Goal: Task Accomplishment & Management: Complete application form

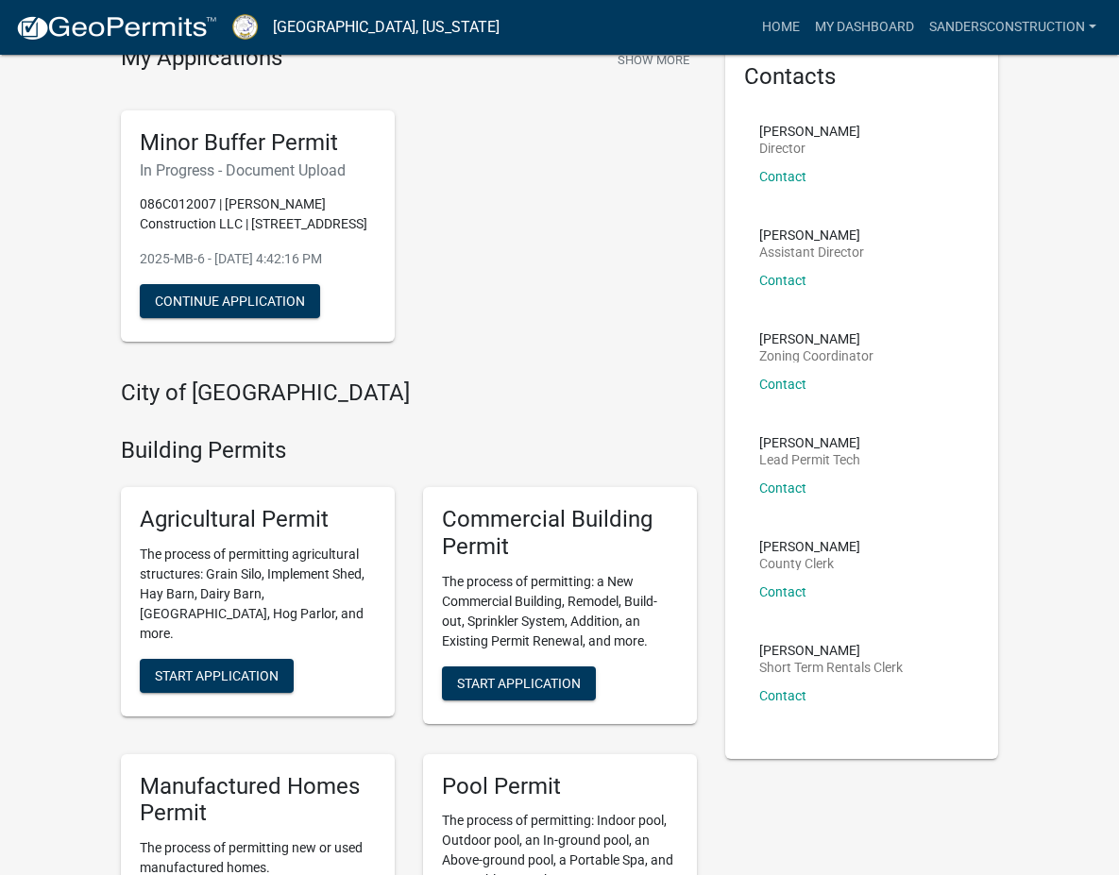
scroll to position [93, 0]
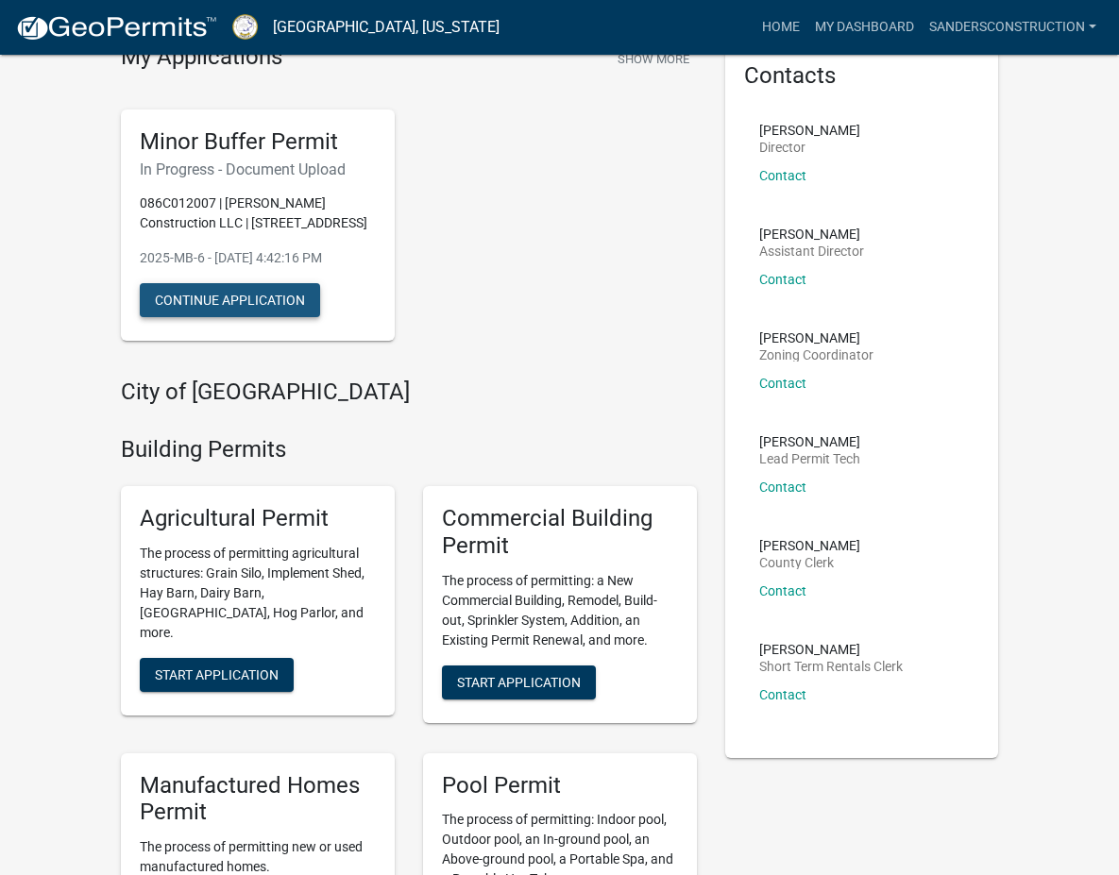
click at [158, 306] on button "Continue Application" at bounding box center [230, 300] width 180 height 34
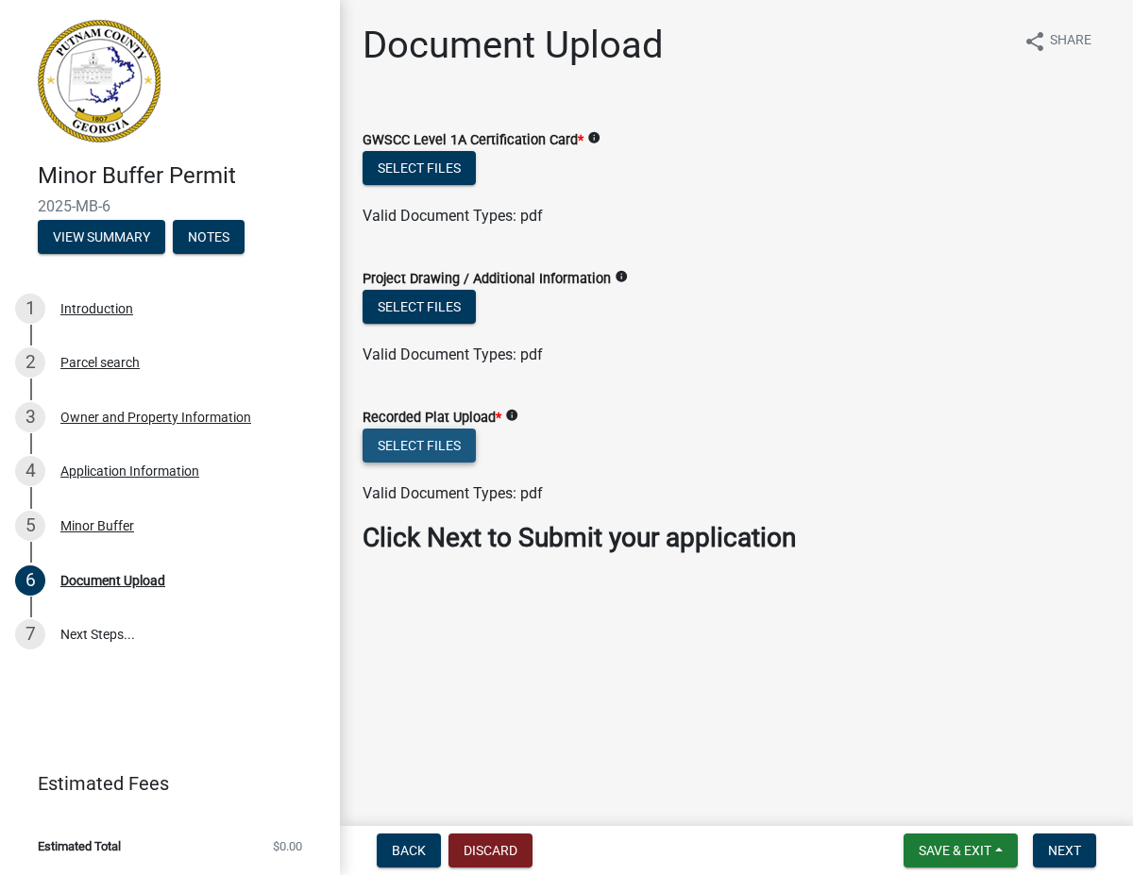
click at [424, 447] on button "Select files" at bounding box center [419, 446] width 113 height 34
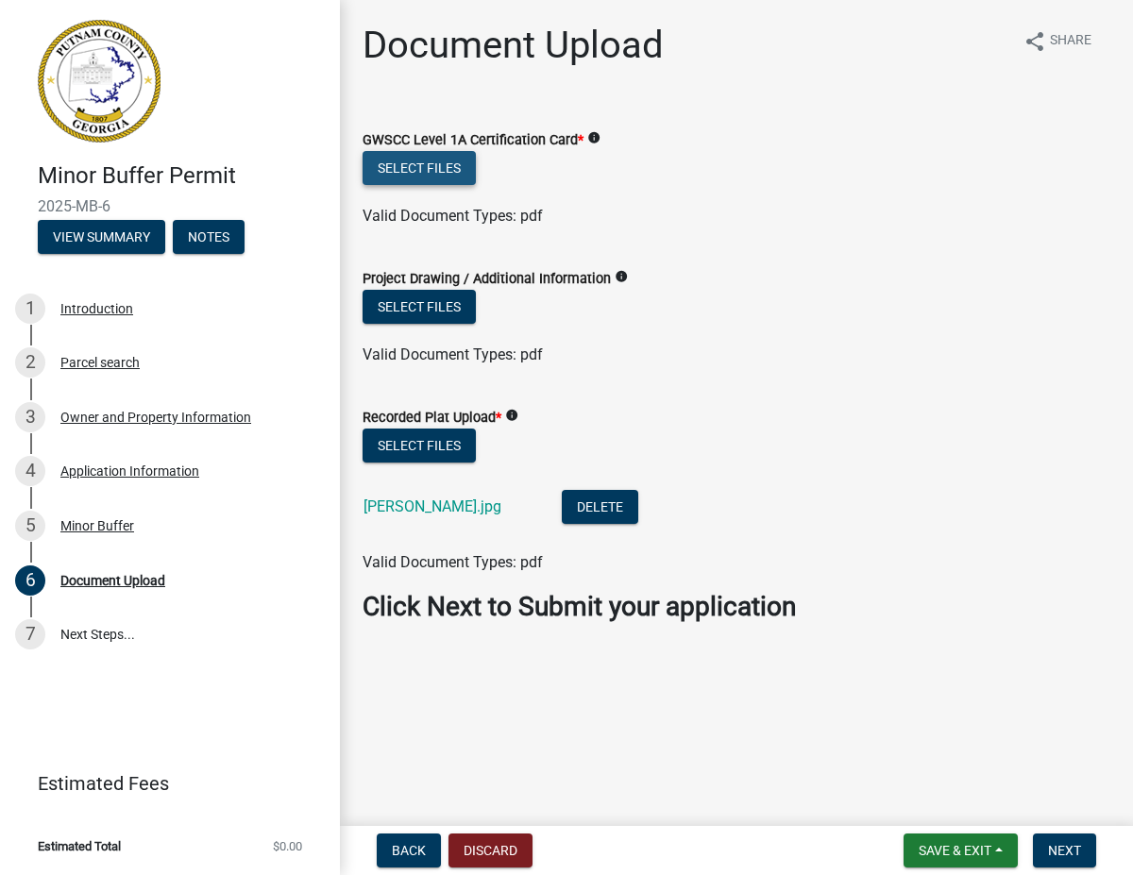
click at [416, 167] on button "Select files" at bounding box center [419, 168] width 113 height 34
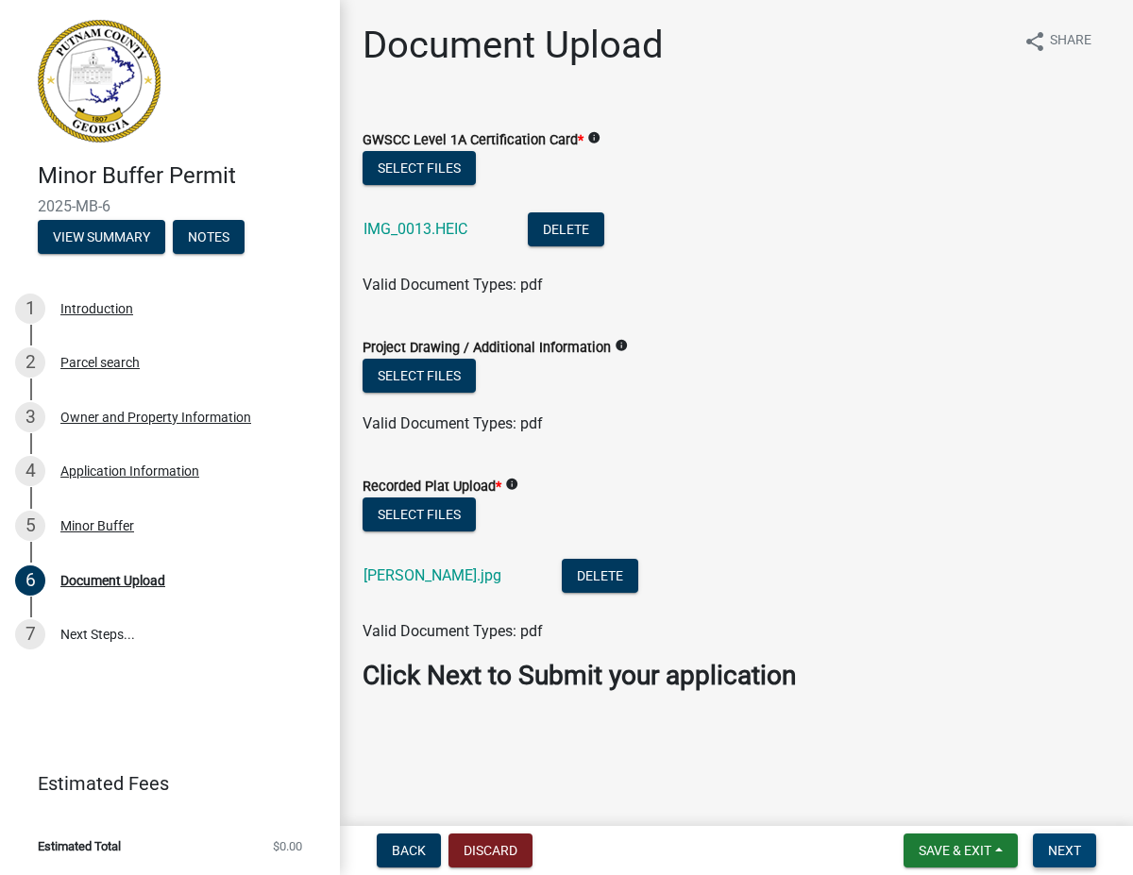
click at [1076, 853] on span "Next" at bounding box center [1064, 850] width 33 height 15
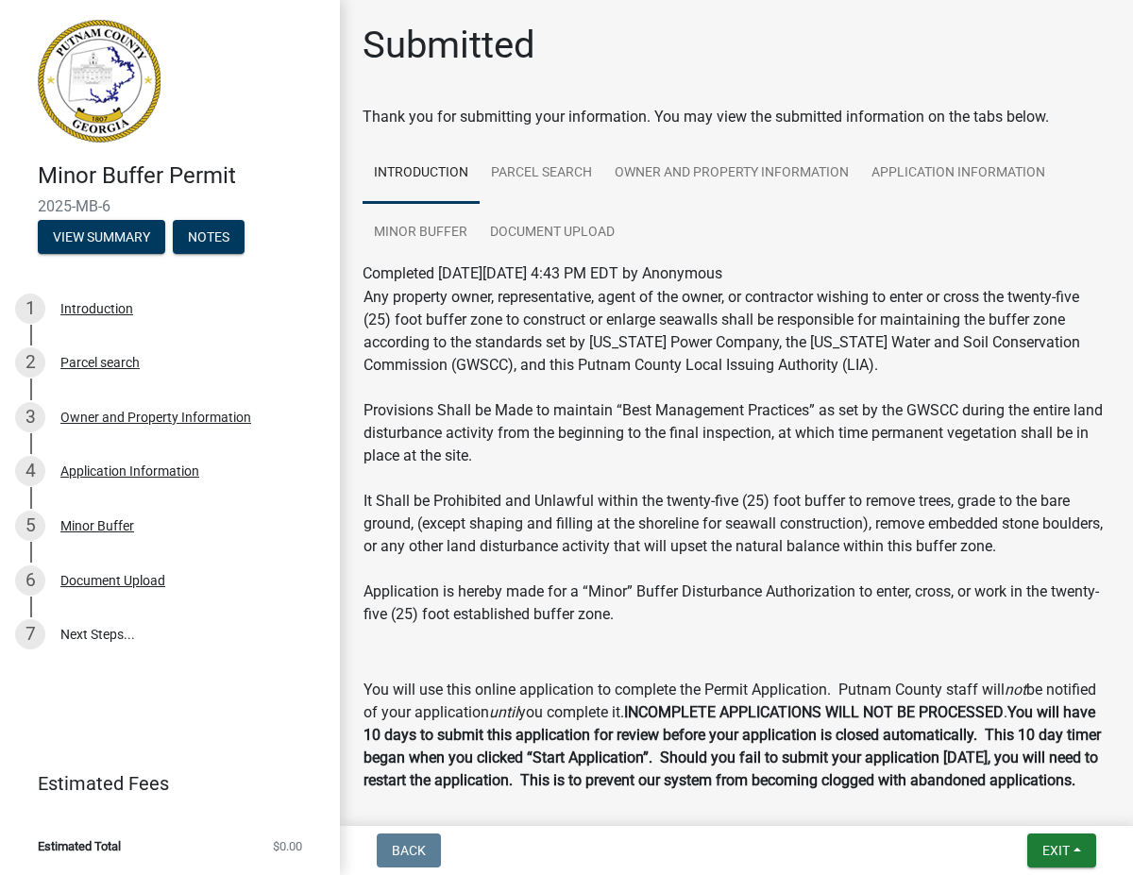
scroll to position [264, 0]
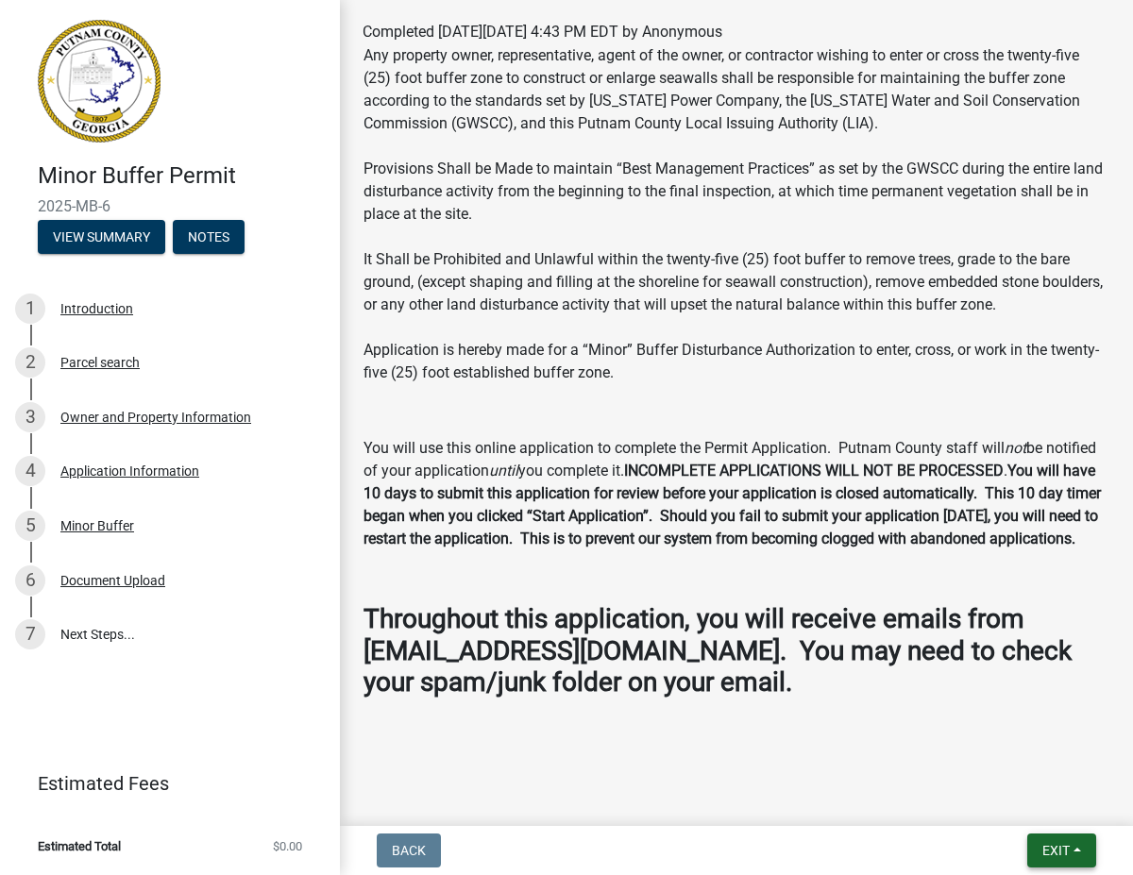
click at [1059, 848] on span "Exit" at bounding box center [1056, 850] width 27 height 15
click at [1023, 803] on button "Save & Exit" at bounding box center [1021, 801] width 151 height 45
